Goal: Task Accomplishment & Management: Use online tool/utility

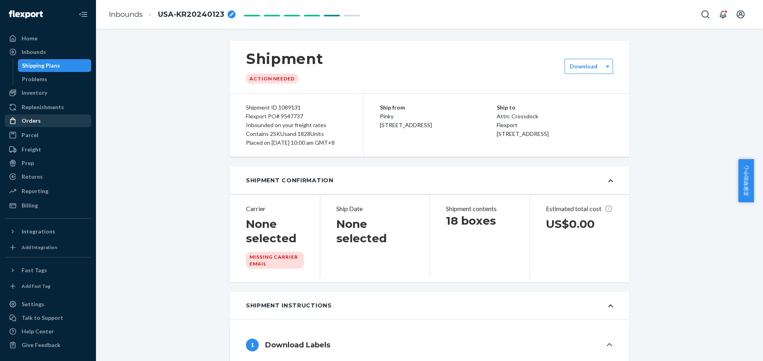
click at [30, 123] on div "Orders" at bounding box center [31, 121] width 19 height 8
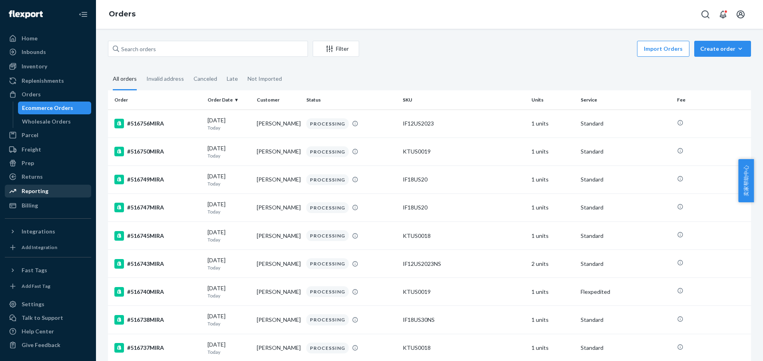
click at [42, 195] on div "Reporting" at bounding box center [48, 190] width 85 height 11
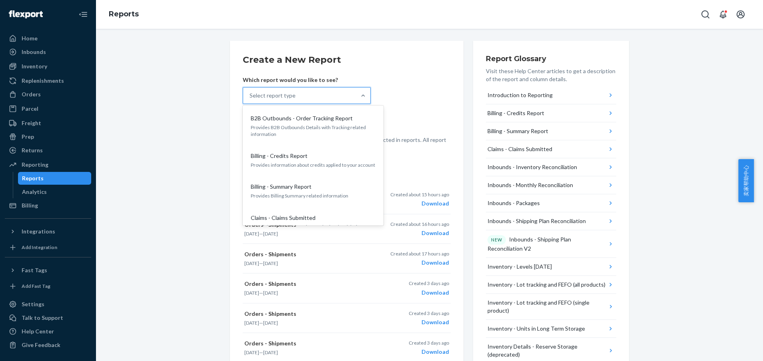
click at [314, 96] on div "Select report type" at bounding box center [299, 96] width 113 height 16
click at [250, 96] on input "option B2B Outbounds - Order Tracking Report focused, 1 of 29. 29 results avail…" at bounding box center [249, 96] width 1 height 8
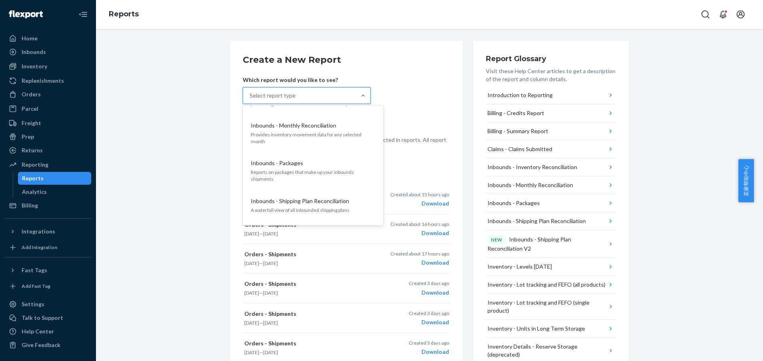
scroll to position [180, 0]
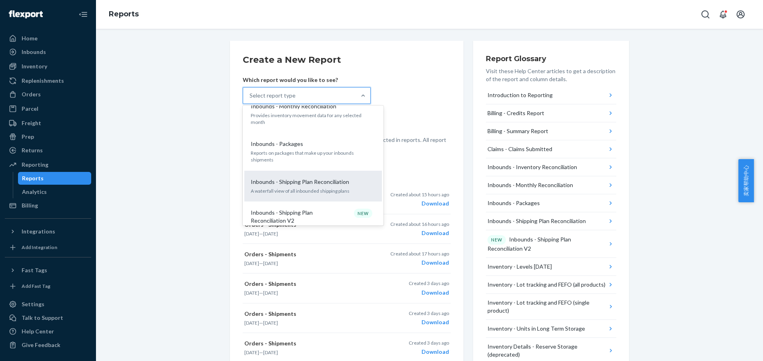
click at [305, 187] on p "A waterfall view of all inbounded shipping plans" at bounding box center [313, 190] width 125 height 7
click at [250, 100] on input "option Inbounds - Shipping Plan Reconciliation focused, 8 of 29. 29 results ava…" at bounding box center [249, 96] width 1 height 8
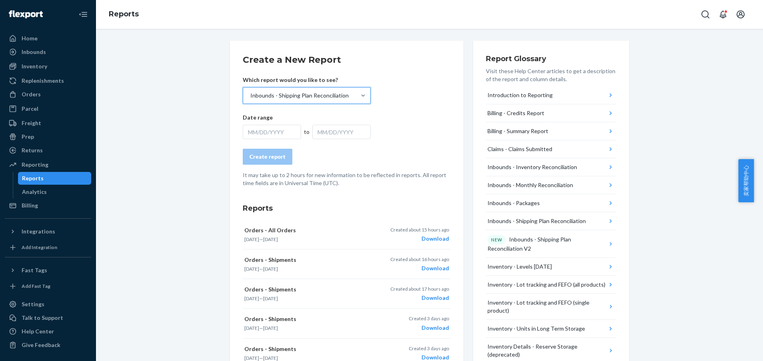
click at [280, 131] on div "MM/DD/YYYY" at bounding box center [272, 132] width 58 height 14
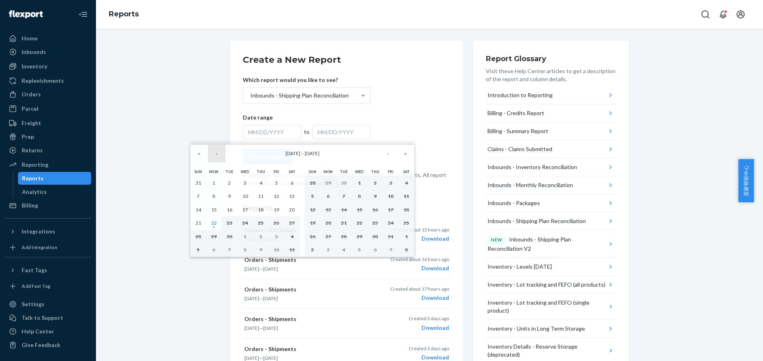
click at [223, 154] on button "‹" at bounding box center [217, 154] width 18 height 18
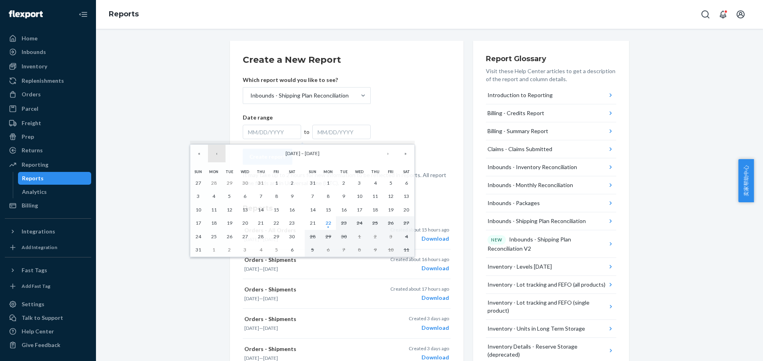
click at [223, 154] on button "‹" at bounding box center [217, 154] width 18 height 18
click at [247, 193] on button "7" at bounding box center [245, 196] width 16 height 14
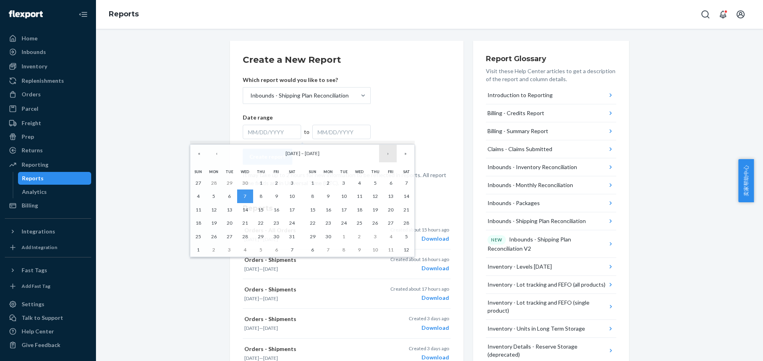
click at [386, 155] on button "›" at bounding box center [388, 154] width 18 height 18
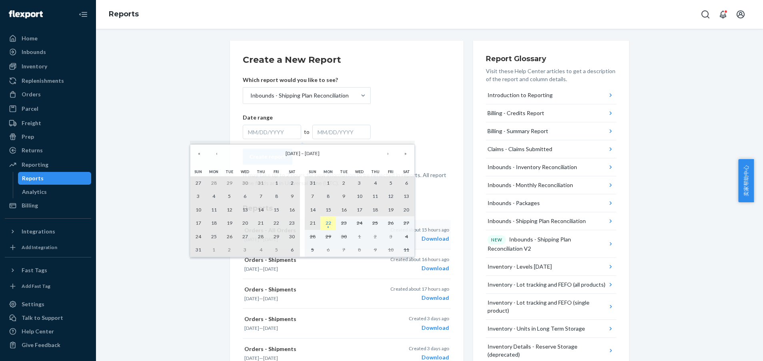
click at [330, 222] on abbr "22" at bounding box center [328, 223] width 6 height 6
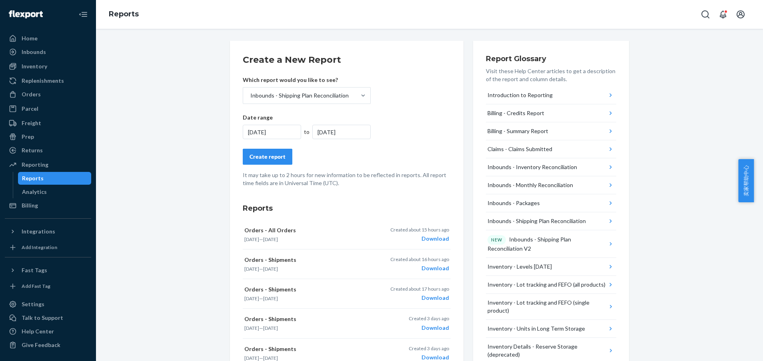
click at [275, 151] on button "Create report" at bounding box center [268, 157] width 50 height 16
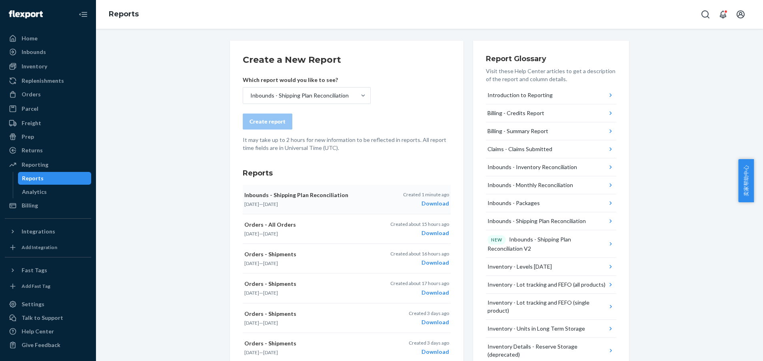
click at [428, 206] on div "Download" at bounding box center [426, 203] width 46 height 8
